Goal: Find specific page/section: Find specific page/section

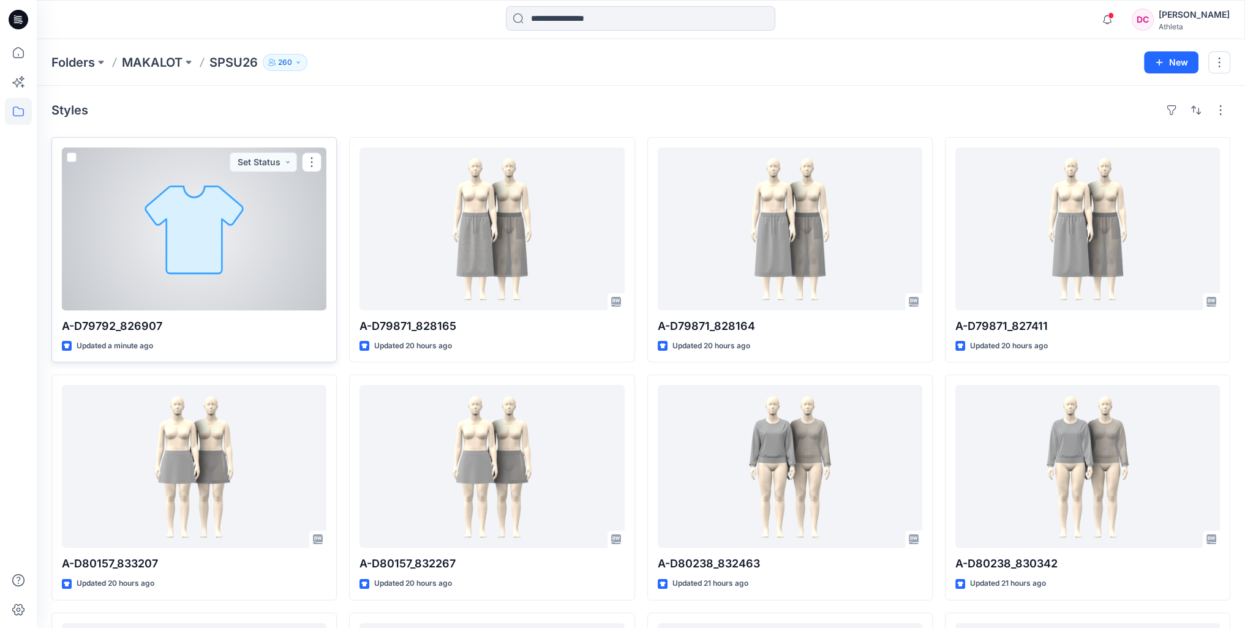
click at [255, 228] on div at bounding box center [194, 229] width 265 height 163
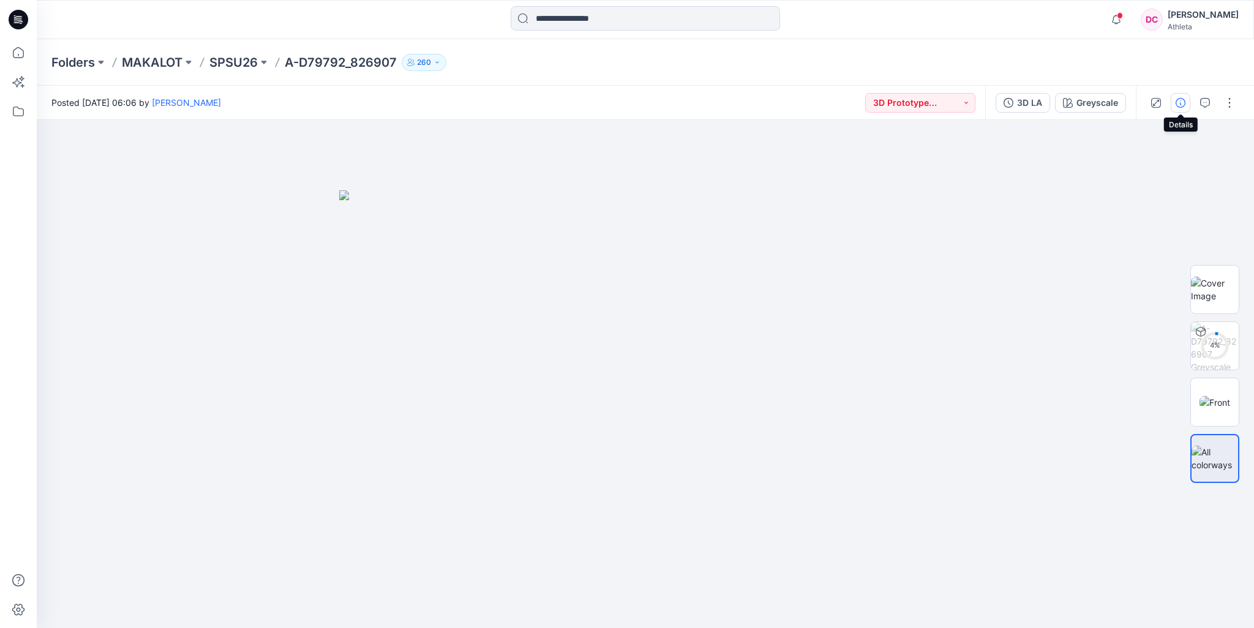
click at [1182, 105] on icon "button" at bounding box center [1181, 103] width 10 height 10
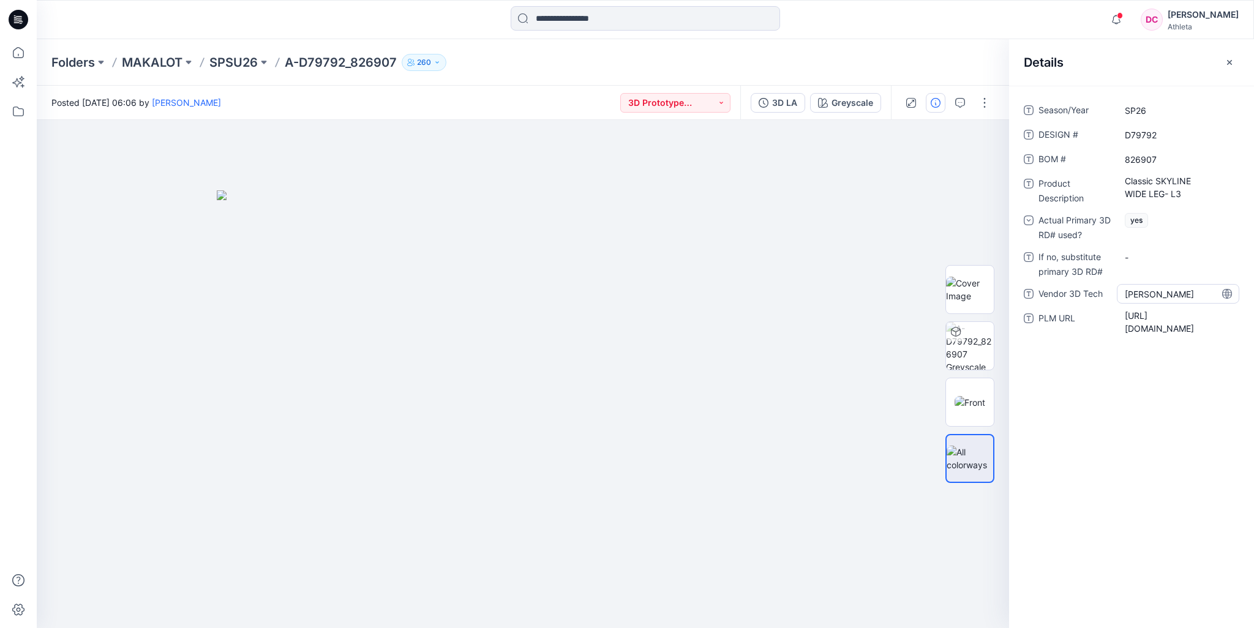
click at [1163, 298] on Tech "Rou Lin" at bounding box center [1178, 294] width 107 height 13
drag, startPoint x: 1161, startPoint y: 295, endPoint x: 1084, endPoint y: 291, distance: 77.2
click at [1084, 291] on div "Vendor 3D Tech *******" at bounding box center [1132, 294] width 216 height 20
type textarea "**********"
click at [1232, 64] on icon "button" at bounding box center [1230, 63] width 10 height 10
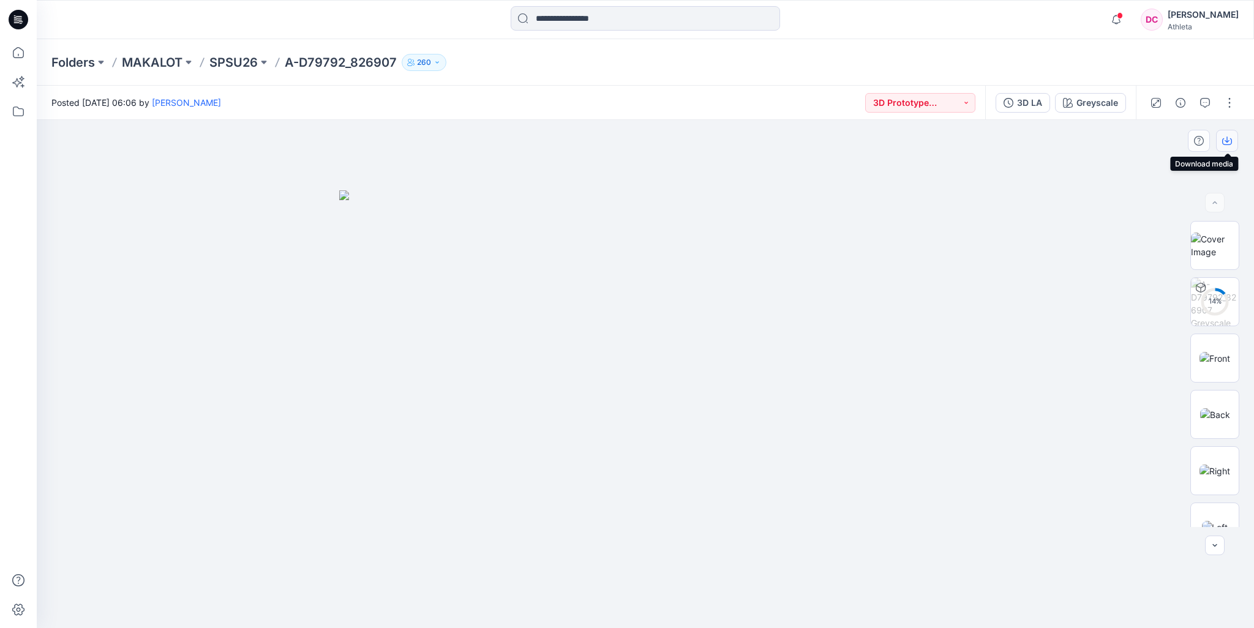
click at [1227, 143] on icon "button" at bounding box center [1227, 140] width 5 height 6
click at [907, 61] on div "Folders MAKALOT SPSU26 A-D79792_826907 260" at bounding box center [597, 62] width 1092 height 17
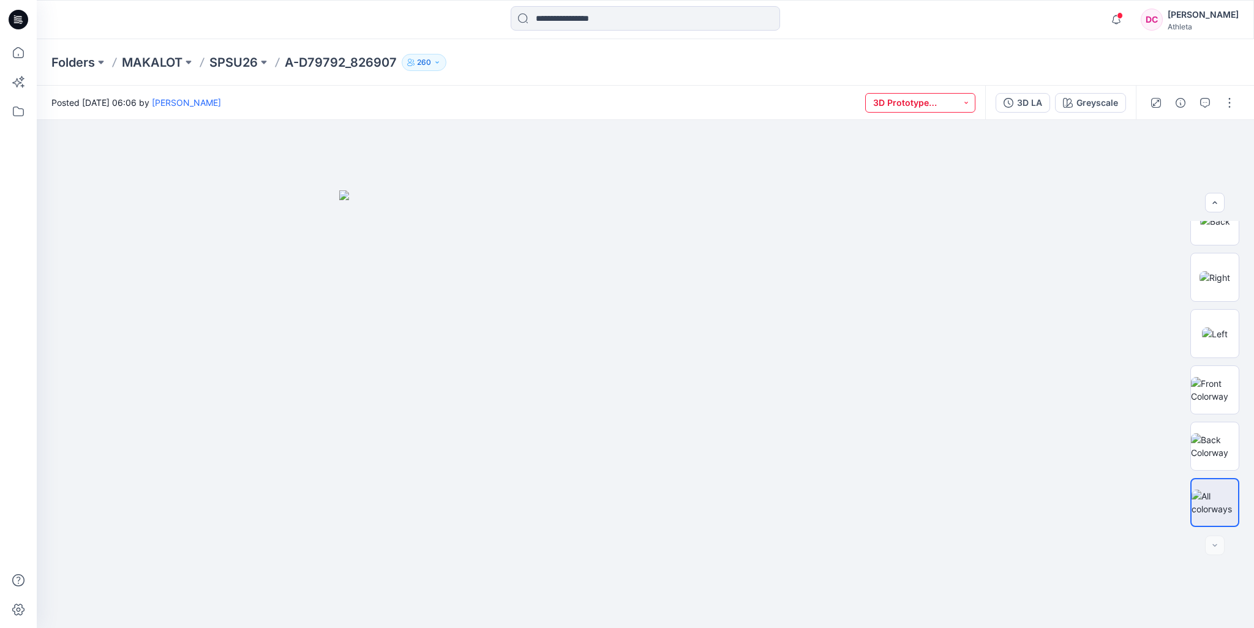
click at [953, 104] on button "3D Prototype Sample(vendor)" at bounding box center [920, 103] width 110 height 20
click at [936, 187] on p "3D Line Adoption Sample (Vendor)" at bounding box center [926, 187] width 69 height 16
click at [986, 64] on div "Folders MAKALOT SPSU26 A-D79792_826907 260" at bounding box center [597, 62] width 1092 height 17
click at [850, 57] on div "Folders MAKALOT SPSU26 A-D79792_826907 260" at bounding box center [597, 62] width 1092 height 17
click at [961, 67] on div "Folders MAKALOT SPSU26 A-D79792_826907 260" at bounding box center [597, 62] width 1092 height 17
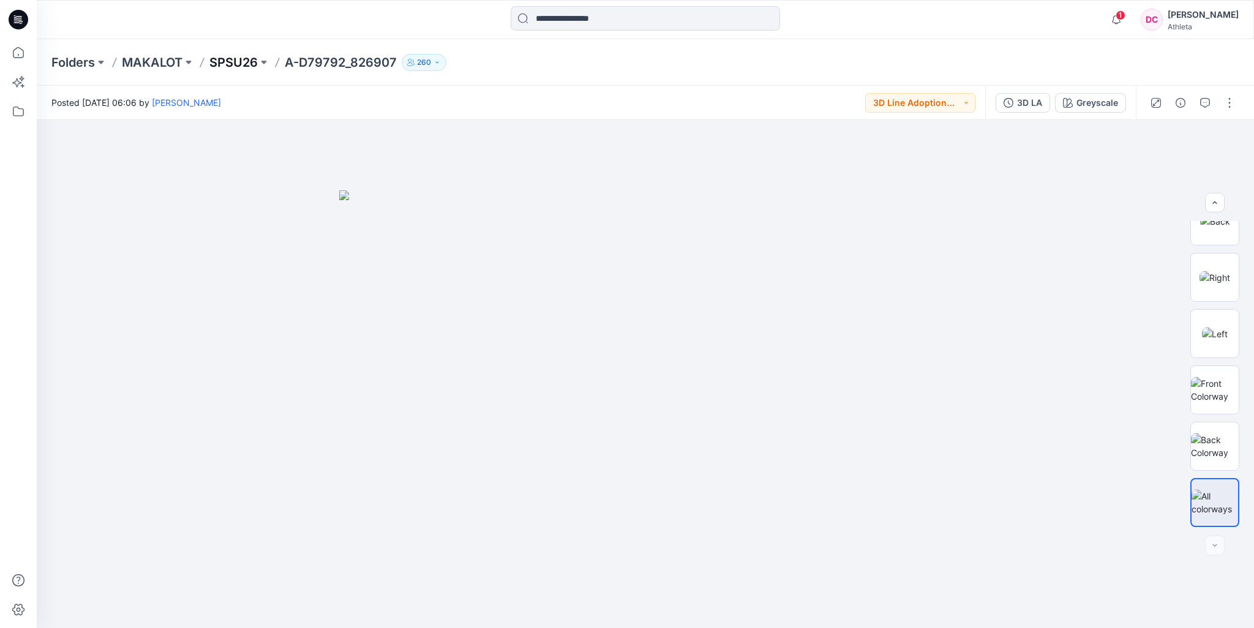
click at [240, 64] on p "SPSU26" at bounding box center [233, 62] width 48 height 17
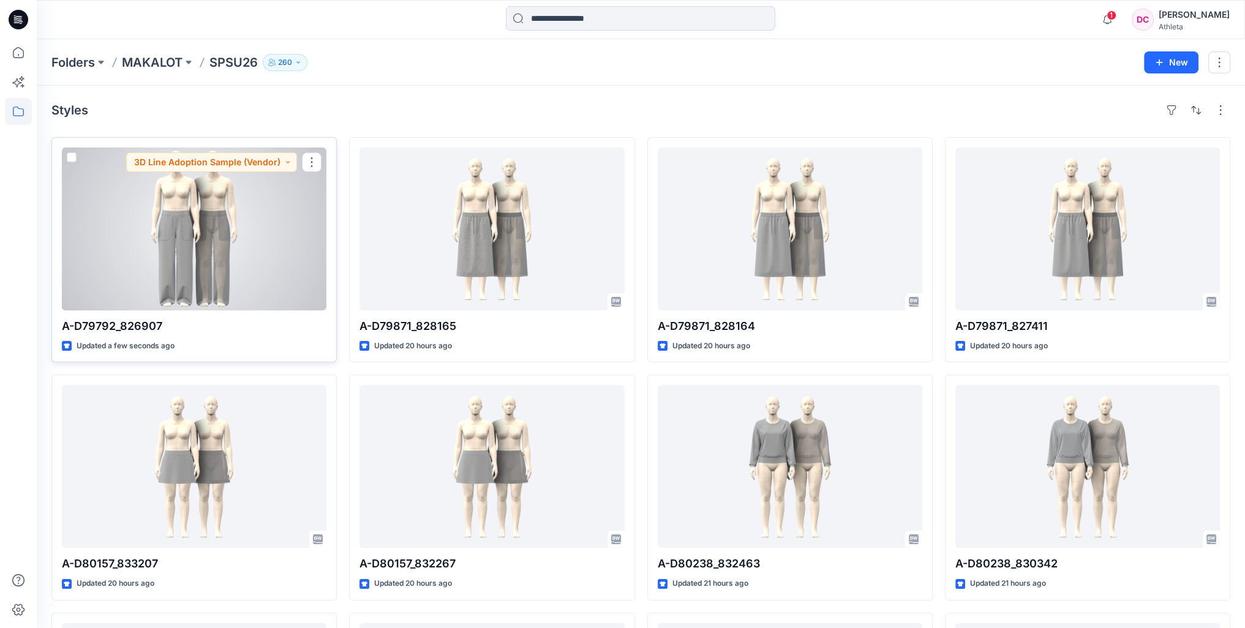
click at [222, 238] on div at bounding box center [194, 229] width 265 height 163
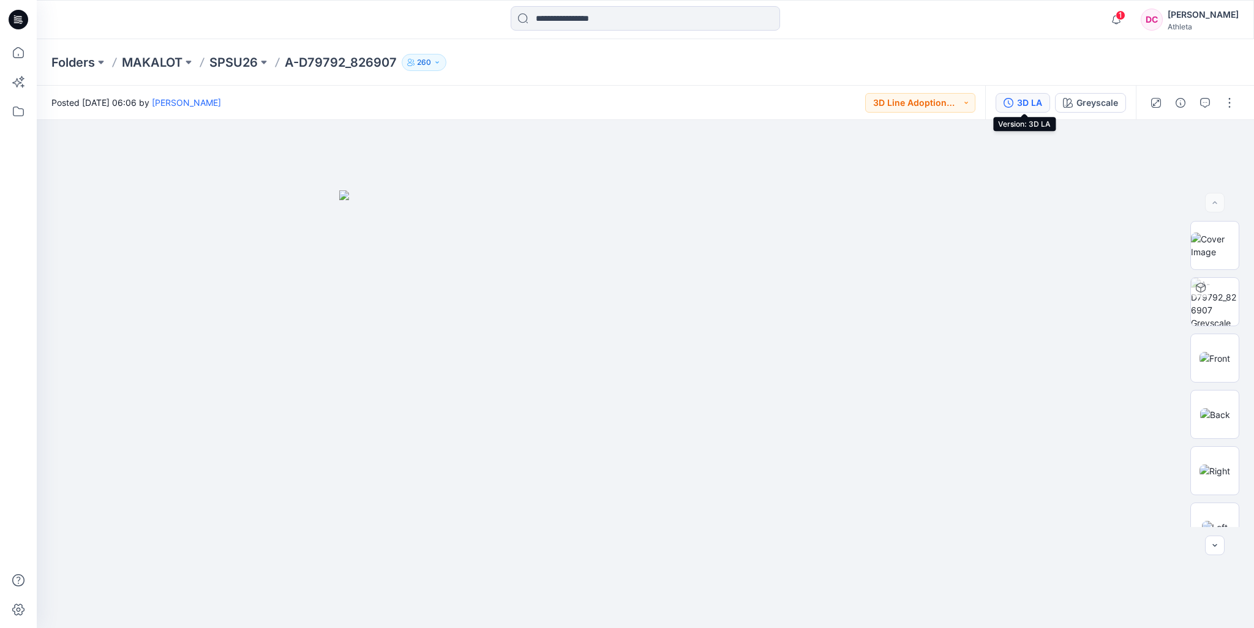
click at [1031, 108] on div "3D LA" at bounding box center [1029, 102] width 25 height 13
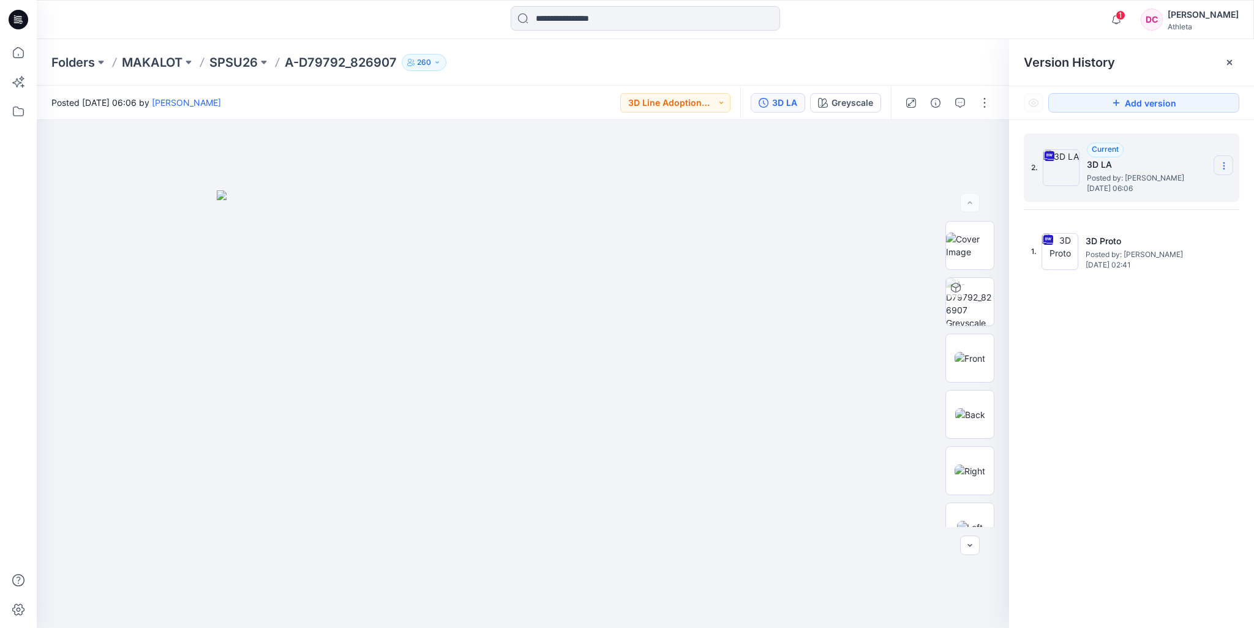
click at [1226, 163] on icon at bounding box center [1224, 166] width 10 height 10
click at [1229, 62] on icon at bounding box center [1229, 62] width 5 height 5
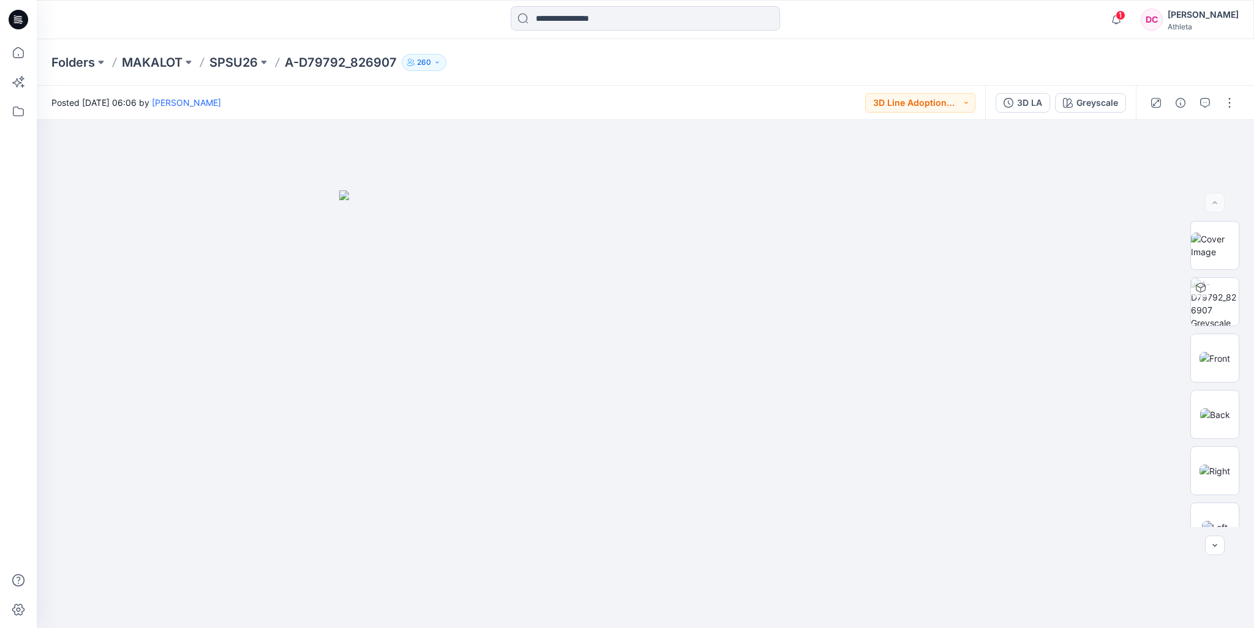
click at [1019, 36] on div "1 Notifications Your style A-D79871_828165 has been updated with 3D LA version …" at bounding box center [645, 19] width 1217 height 39
click at [1038, 107] on div "3D LA" at bounding box center [1029, 102] width 25 height 13
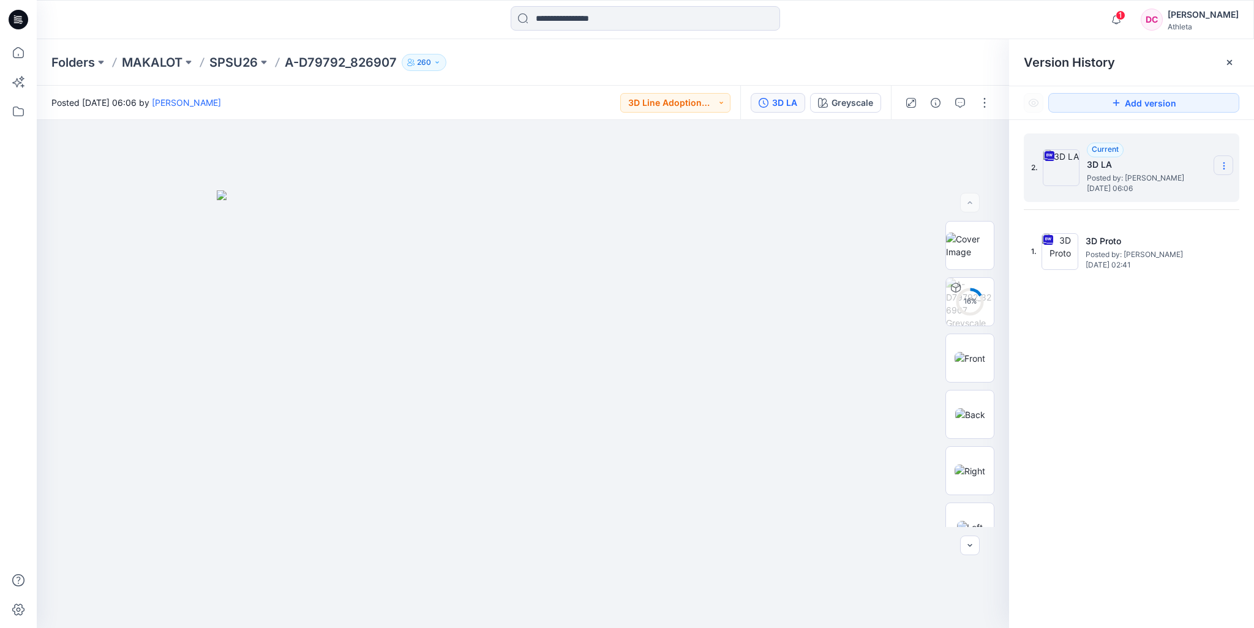
click at [1225, 168] on icon at bounding box center [1224, 166] width 10 height 10
click at [1228, 66] on icon at bounding box center [1230, 63] width 10 height 10
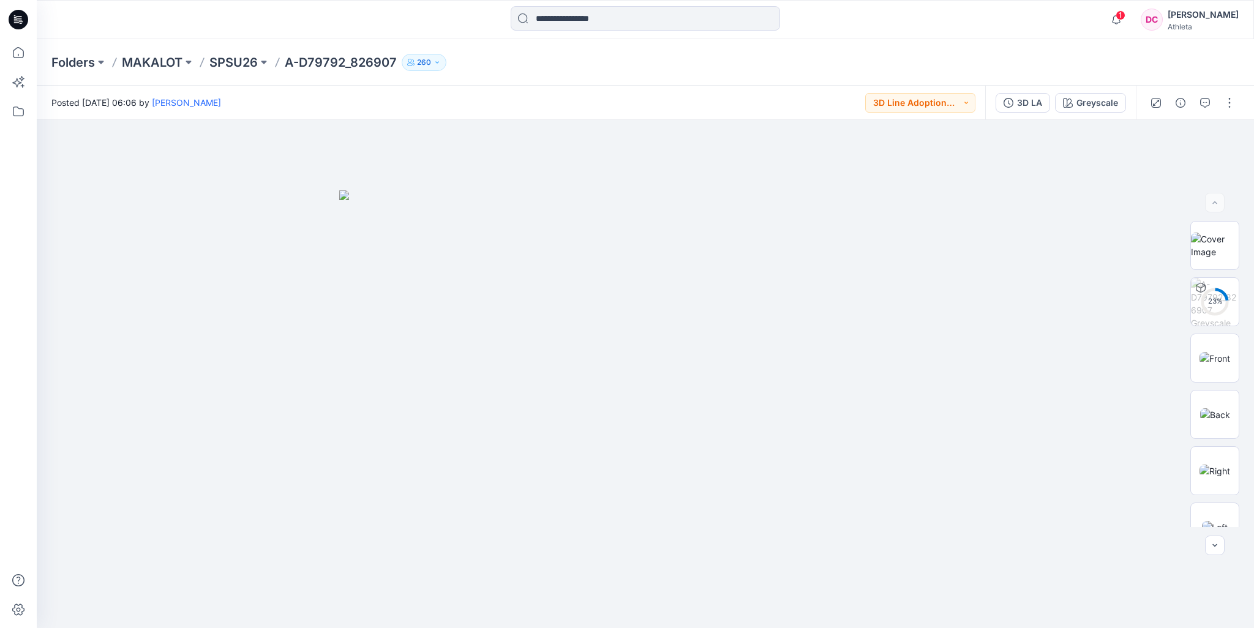
click at [972, 62] on div "Folders MAKALOT SPSU26 A-D79792_826907 260" at bounding box center [597, 62] width 1092 height 17
click at [227, 62] on p "SPSU26" at bounding box center [233, 62] width 48 height 17
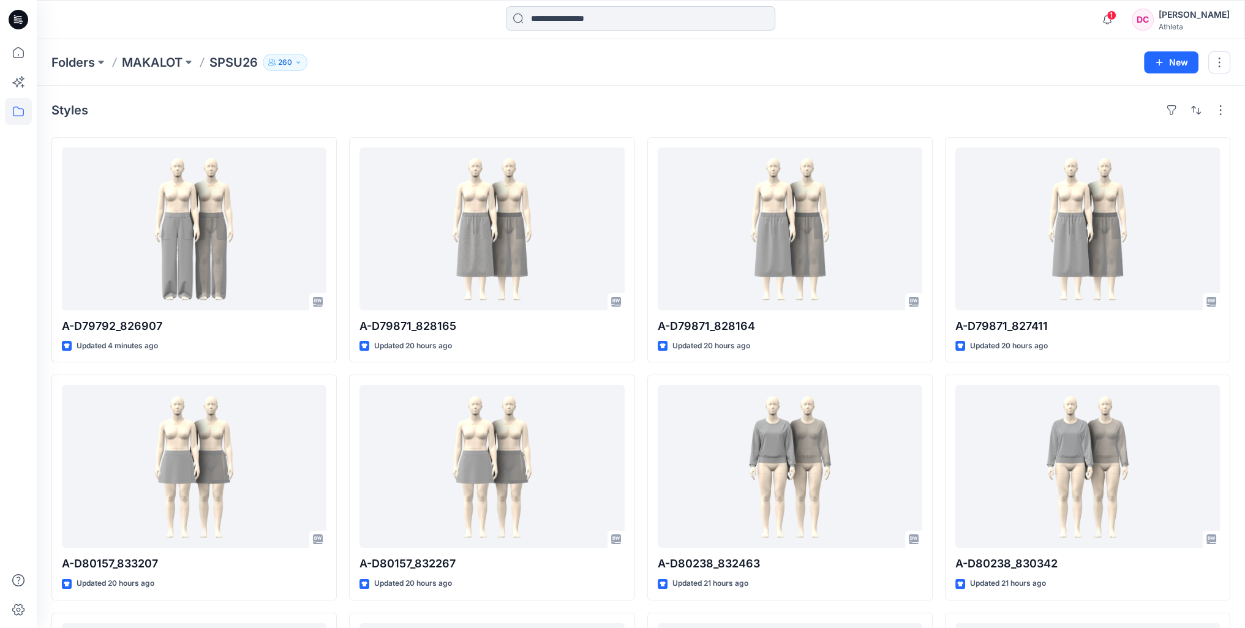
click at [566, 18] on input at bounding box center [640, 18] width 269 height 24
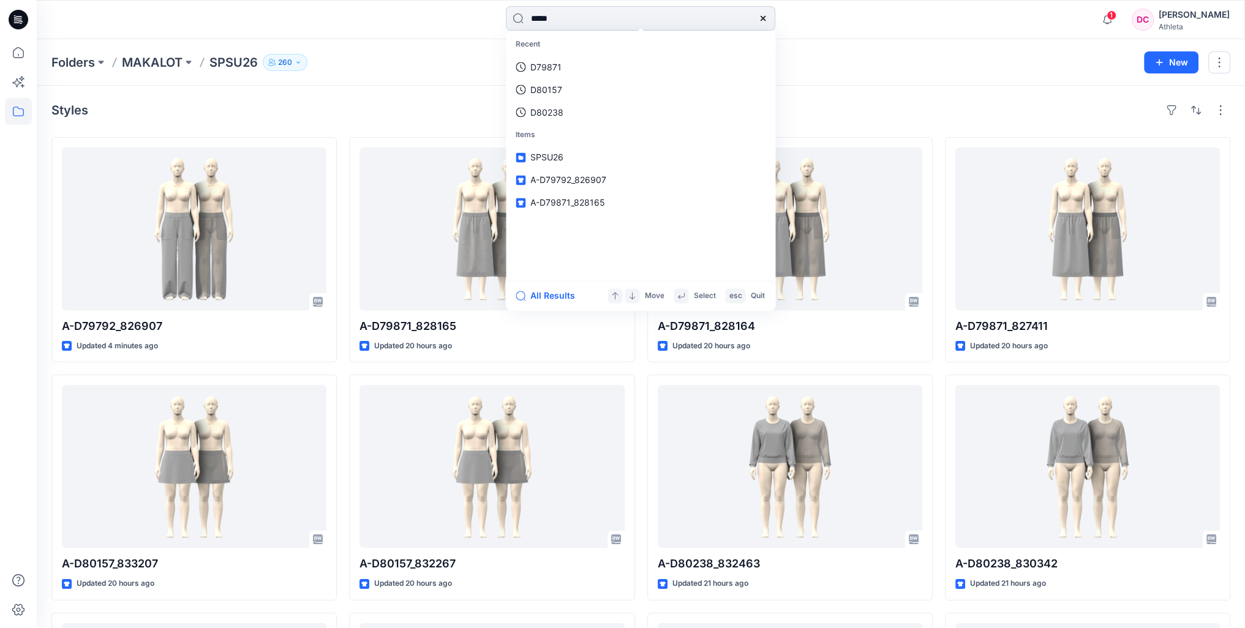
type input "******"
drag, startPoint x: 566, startPoint y: 18, endPoint x: 445, endPoint y: 18, distance: 121.2
click at [447, 18] on div "****** Styles A- D80198 _832754 A- D80198 _832755 All Results Move Select esc Q…" at bounding box center [641, 19] width 604 height 27
click at [869, 57] on div "Folders MAKALOT SPSU26 260" at bounding box center [592, 62] width 1083 height 17
